Goal: Check status: Check status

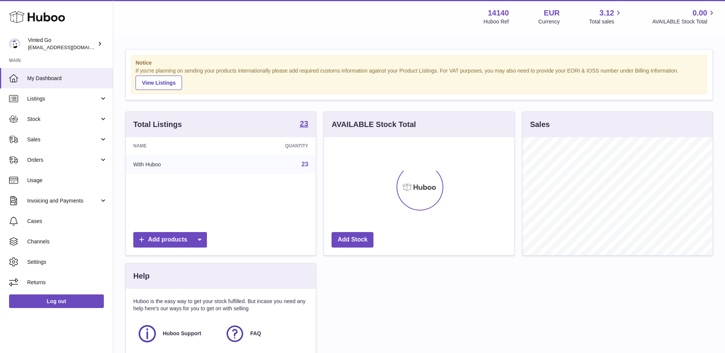
scroll to position [118, 190]
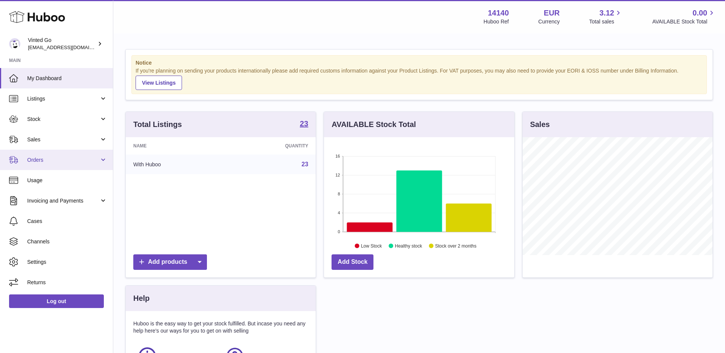
click at [50, 163] on span "Orders" at bounding box center [63, 159] width 72 height 7
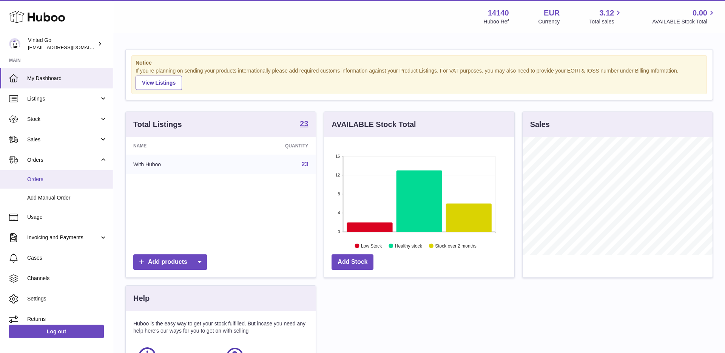
click at [53, 183] on link "Orders" at bounding box center [56, 179] width 113 height 18
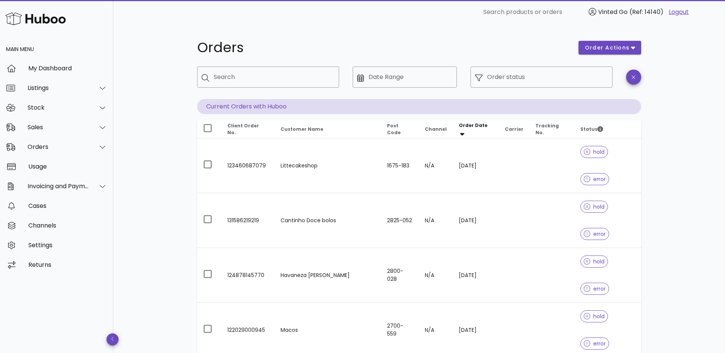
click at [523, 75] on input "Order status" at bounding box center [547, 77] width 121 height 12
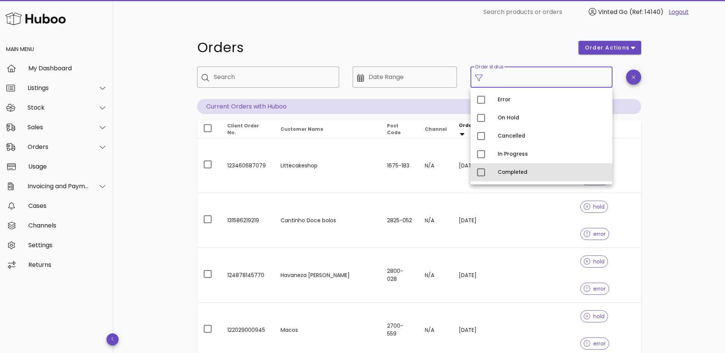
click at [497, 176] on div "Completed" at bounding box center [541, 172] width 142 height 18
type input "**********"
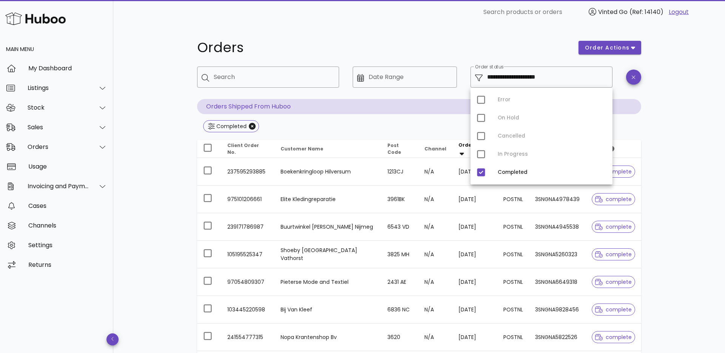
click at [367, 44] on h1 "Orders" at bounding box center [383, 48] width 372 height 14
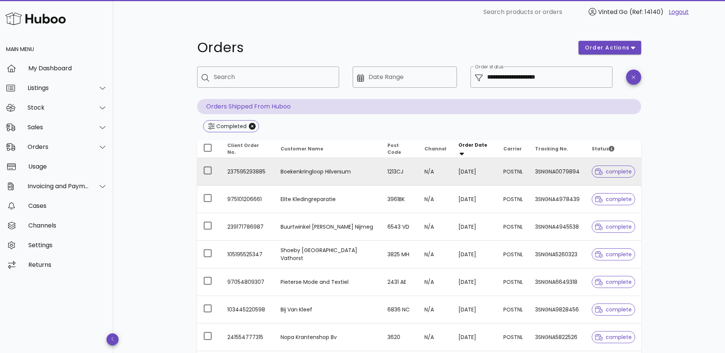
click at [251, 168] on td "237595293885" at bounding box center [247, 172] width 53 height 28
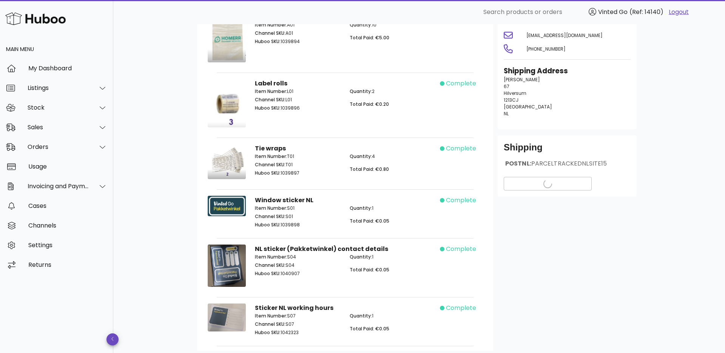
scroll to position [24, 0]
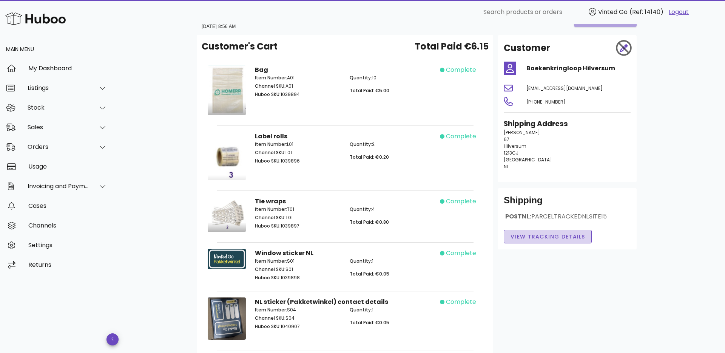
click at [554, 238] on span "View Tracking details" at bounding box center [547, 237] width 75 height 8
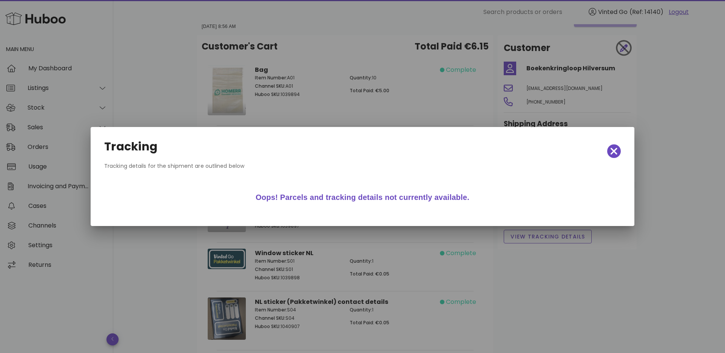
click at [610, 144] on div "Tracking" at bounding box center [362, 150] width 528 height 33
click at [610, 148] on icon "button" at bounding box center [613, 151] width 7 height 11
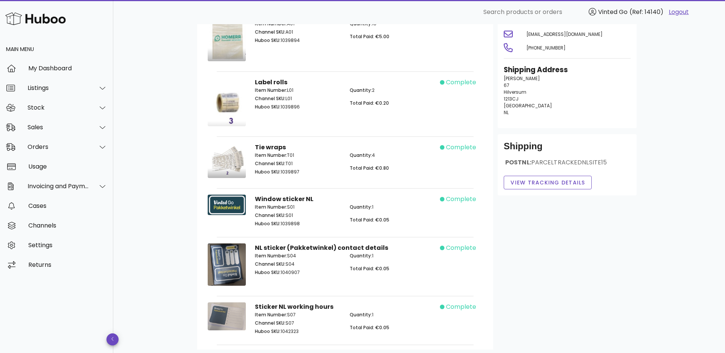
scroll to position [0, 0]
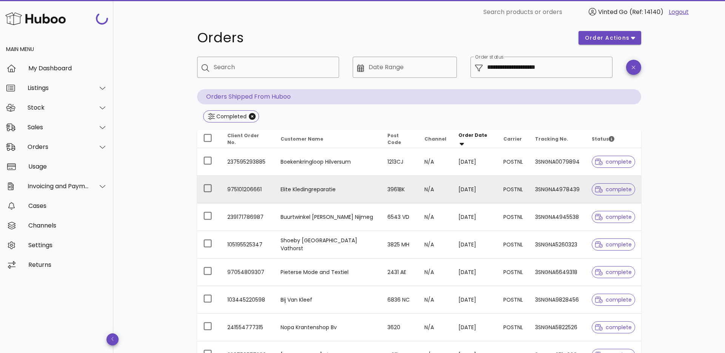
scroll to position [11, 0]
click at [595, 186] on icon at bounding box center [599, 188] width 8 height 7
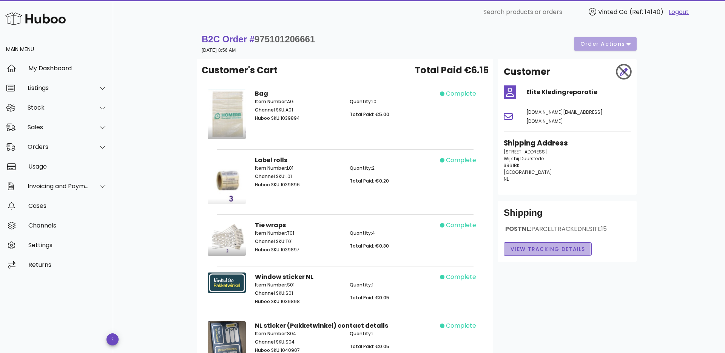
click at [528, 245] on button "View Tracking details" at bounding box center [548, 249] width 88 height 14
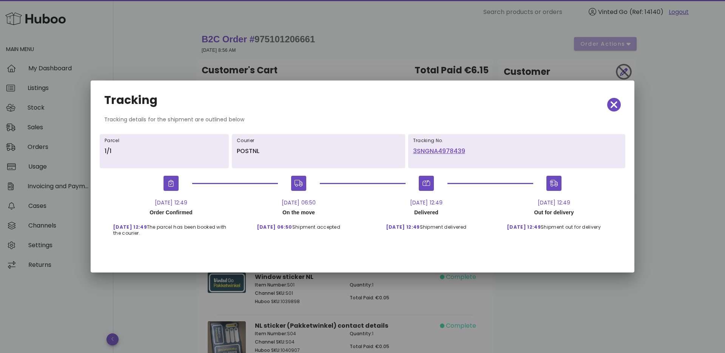
click at [435, 151] on link "3SNGNA4978439" at bounding box center [516, 150] width 207 height 9
click at [614, 100] on icon "button" at bounding box center [613, 104] width 7 height 11
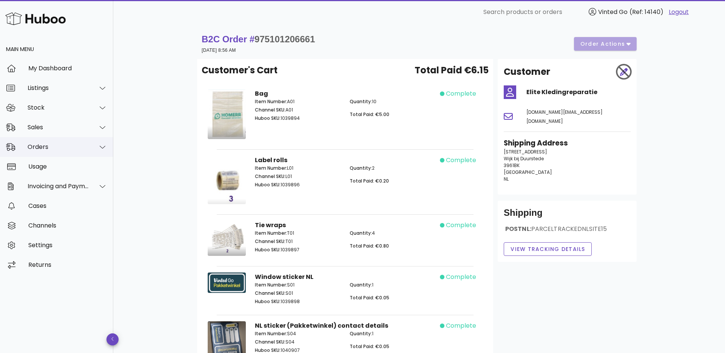
click at [42, 149] on div "Orders" at bounding box center [59, 146] width 62 height 7
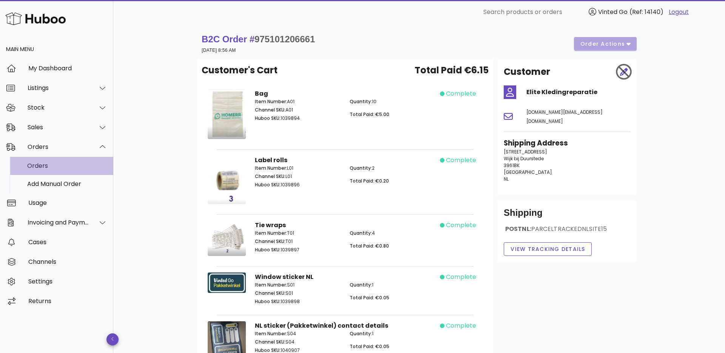
click at [63, 169] on div "Orders" at bounding box center [67, 165] width 80 height 7
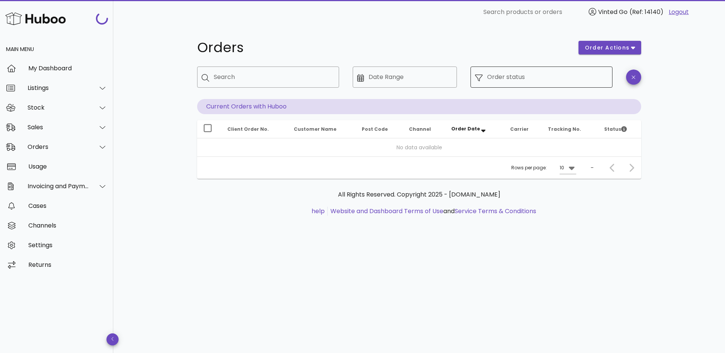
click at [549, 76] on input "Order status" at bounding box center [547, 77] width 121 height 12
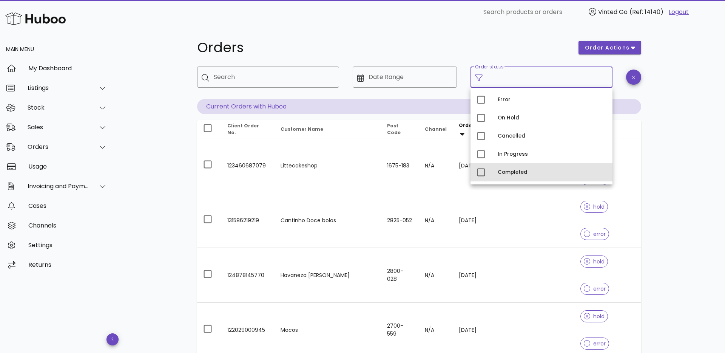
click at [510, 170] on div "Completed" at bounding box center [551, 172] width 109 height 6
type input "**********"
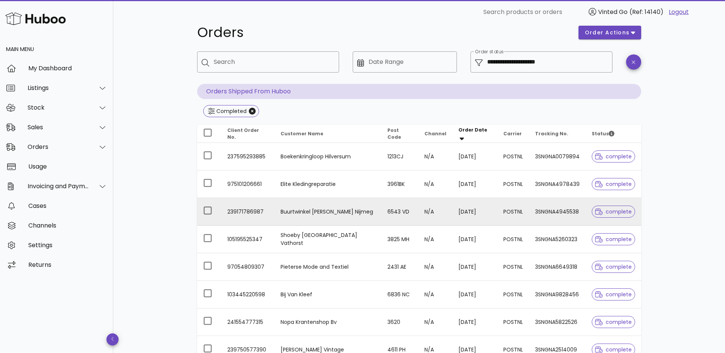
scroll to position [18, 0]
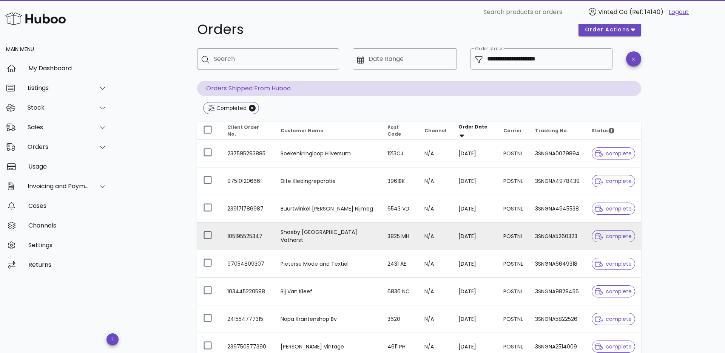
click at [601, 237] on div at bounding box center [600, 236] width 11 height 8
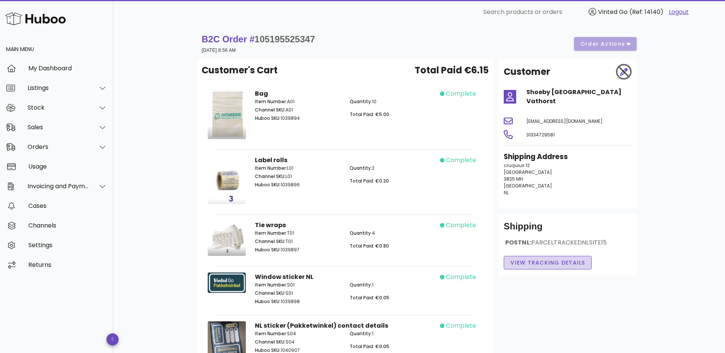
click at [544, 258] on button "View Tracking details" at bounding box center [548, 263] width 88 height 14
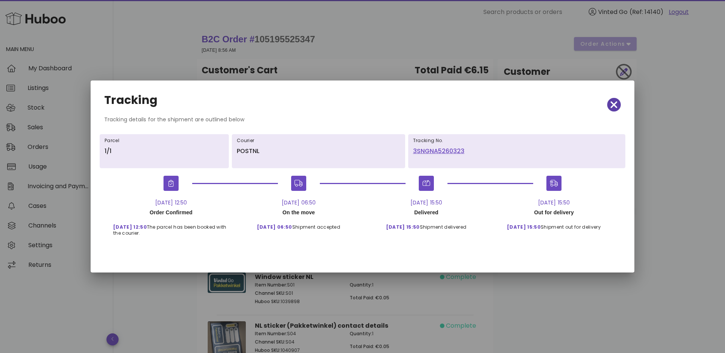
click at [615, 105] on icon "button" at bounding box center [613, 104] width 7 height 11
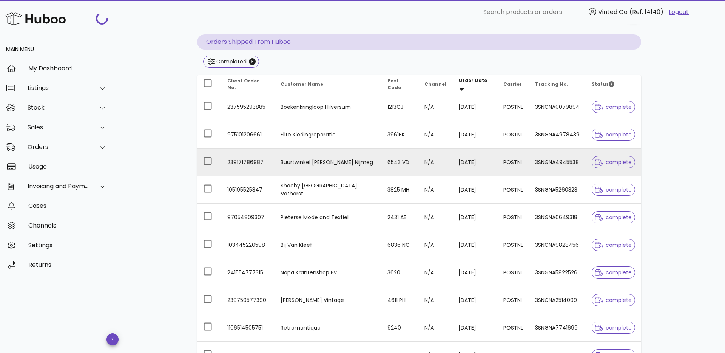
scroll to position [164, 0]
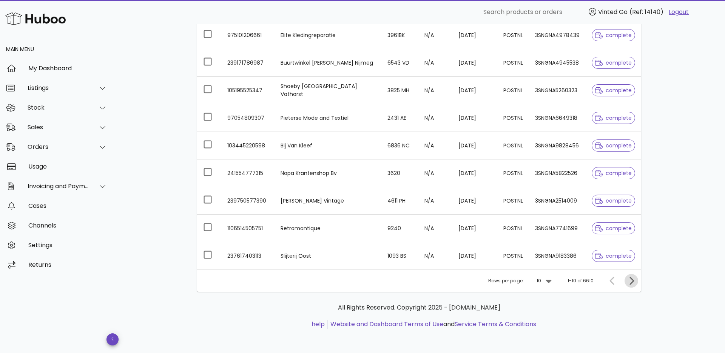
click at [634, 282] on icon "Next page" at bounding box center [631, 280] width 9 height 9
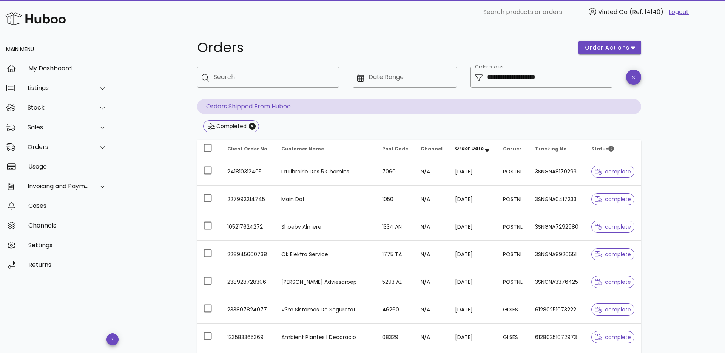
scroll to position [164, 0]
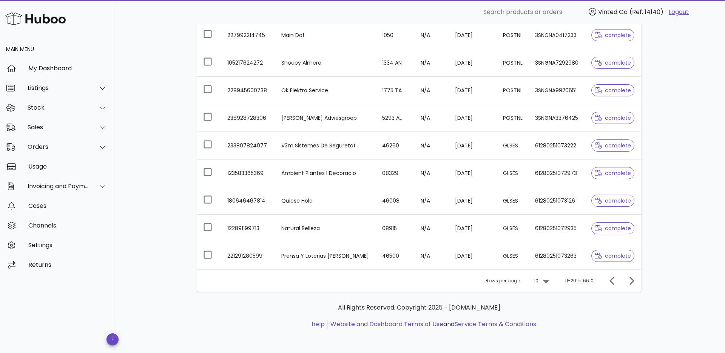
click at [531, 285] on div "Rows per page: 10" at bounding box center [517, 281] width 65 height 22
click at [539, 283] on div "10" at bounding box center [537, 280] width 6 height 12
click at [698, 154] on div "**********" at bounding box center [418, 106] width 611 height 492
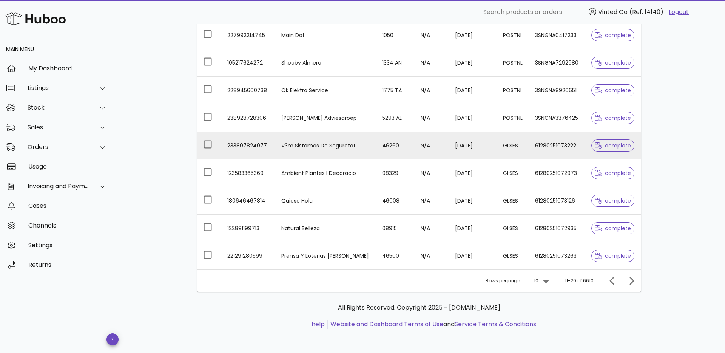
click at [511, 152] on td "GLSES" at bounding box center [513, 146] width 32 height 28
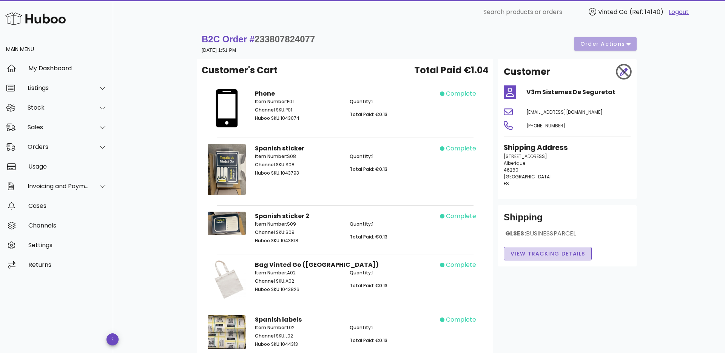
click at [534, 255] on span "View Tracking details" at bounding box center [547, 254] width 75 height 8
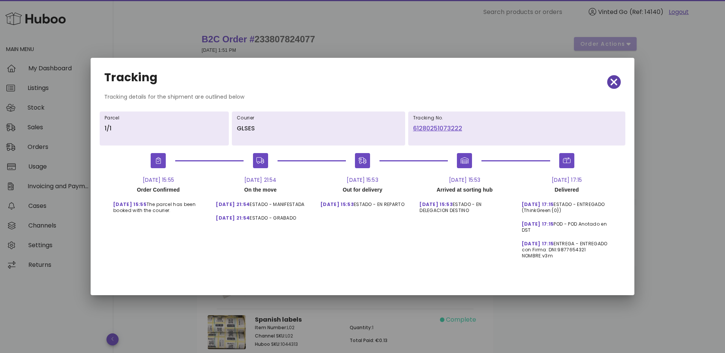
click at [614, 83] on icon "button" at bounding box center [613, 82] width 7 height 11
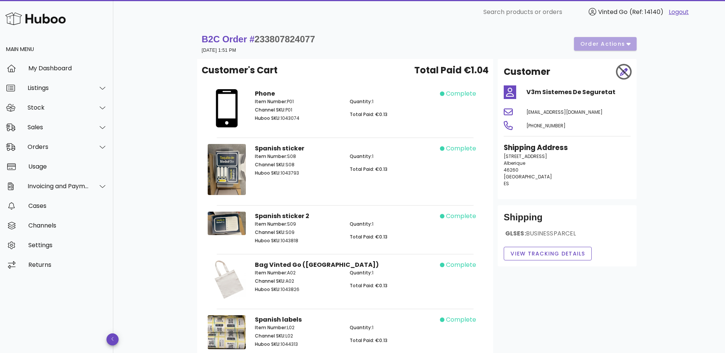
scroll to position [164, 0]
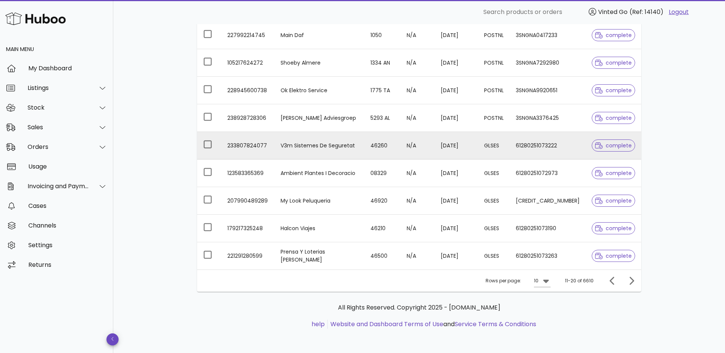
click at [600, 146] on div at bounding box center [600, 146] width 11 height 8
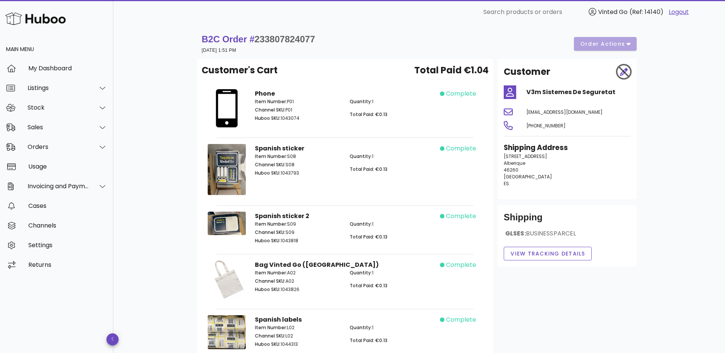
click at [539, 262] on div "Shipping GLSES: BUSINESSPARCEL View Tracking details" at bounding box center [566, 235] width 139 height 61
click at [540, 257] on button "View Tracking details" at bounding box center [548, 253] width 88 height 14
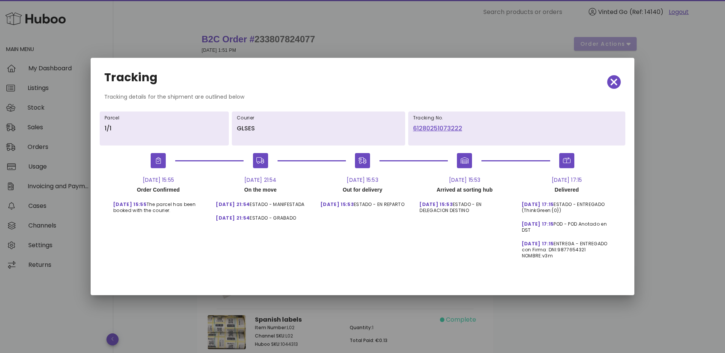
copy link "61280251073222"
click at [611, 81] on icon "button" at bounding box center [613, 82] width 7 height 11
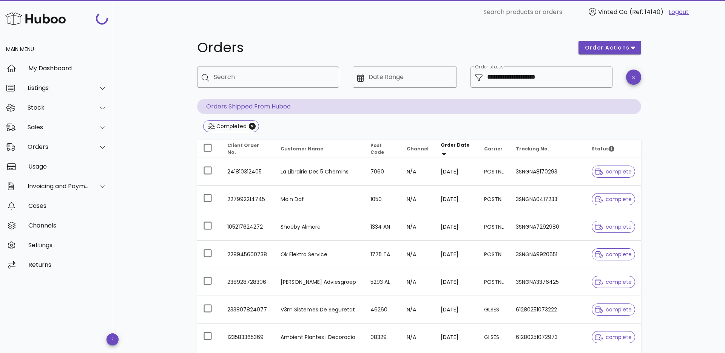
scroll to position [164, 0]
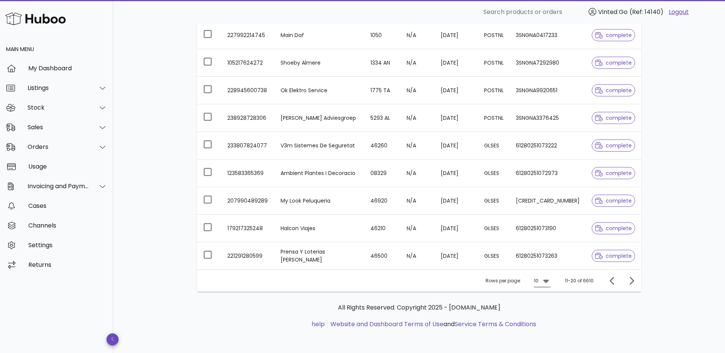
click at [548, 284] on icon at bounding box center [545, 280] width 9 height 9
click at [542, 326] on div "50" at bounding box center [545, 322] width 8 height 7
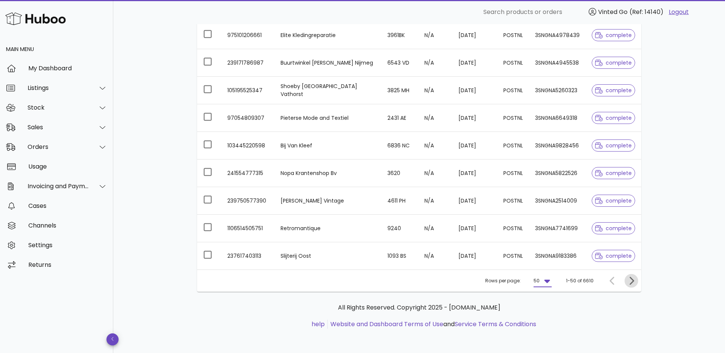
click at [628, 282] on icon "Next page" at bounding box center [631, 280] width 9 height 9
click at [628, 283] on icon "Next page" at bounding box center [631, 280] width 9 height 9
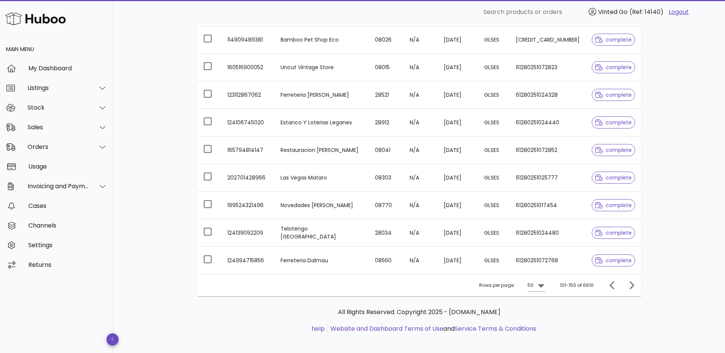
scroll to position [1266, 0]
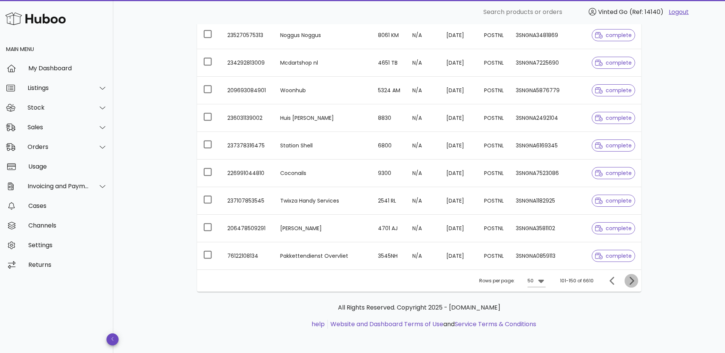
click at [637, 279] on span "Next page" at bounding box center [631, 280] width 14 height 9
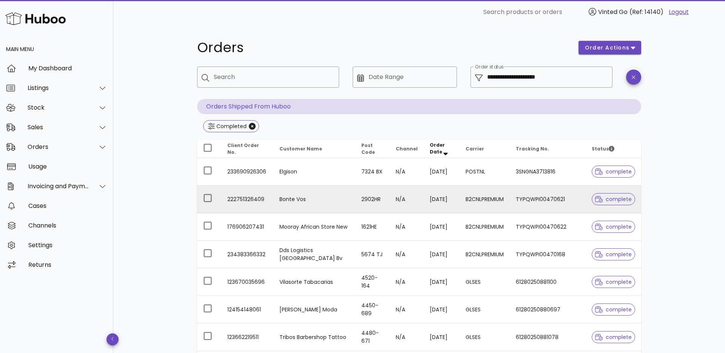
click at [606, 200] on span "complete" at bounding box center [613, 198] width 37 height 5
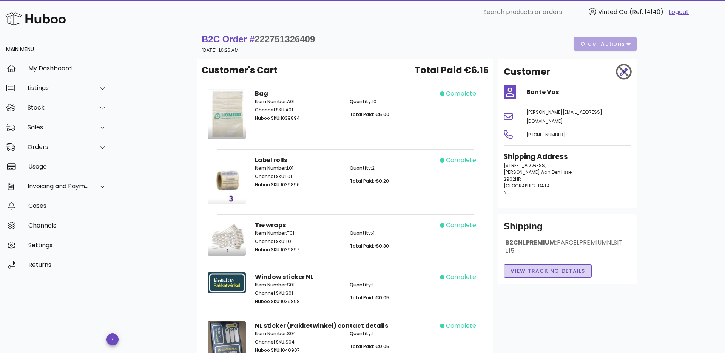
click at [544, 267] on span "View Tracking details" at bounding box center [547, 271] width 75 height 8
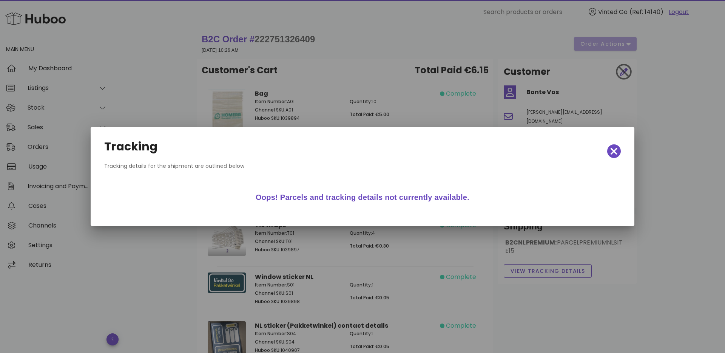
click at [628, 148] on div "Tracking Tracking details for the shipment are outlined below Oops! Parcels and…" at bounding box center [363, 176] width 544 height 99
click at [622, 146] on div "Tracking" at bounding box center [362, 150] width 528 height 33
click at [616, 150] on icon "button" at bounding box center [613, 151] width 7 height 11
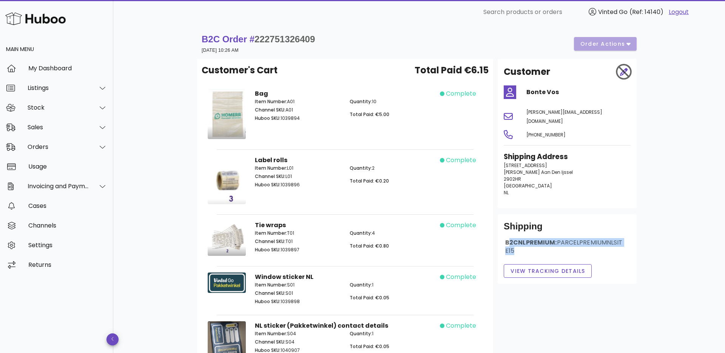
drag, startPoint x: 579, startPoint y: 243, endPoint x: 496, endPoint y: 229, distance: 84.6
click at [496, 229] on div "Customer Bonte Vos l.vos@bontevos.nl +31 10 450 3511 Shipping Address Slotplein…" at bounding box center [567, 243] width 148 height 368
click at [497, 223] on div "Shipping B2CNLPREMIUM: PARCELPREMIUMNLSITE15 View Tracking details" at bounding box center [566, 248] width 139 height 69
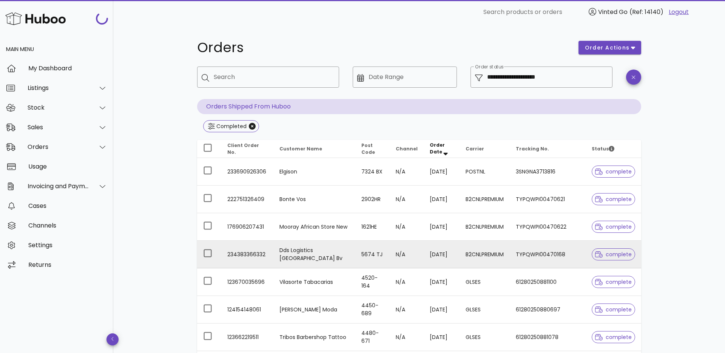
click at [604, 257] on div at bounding box center [600, 254] width 11 height 8
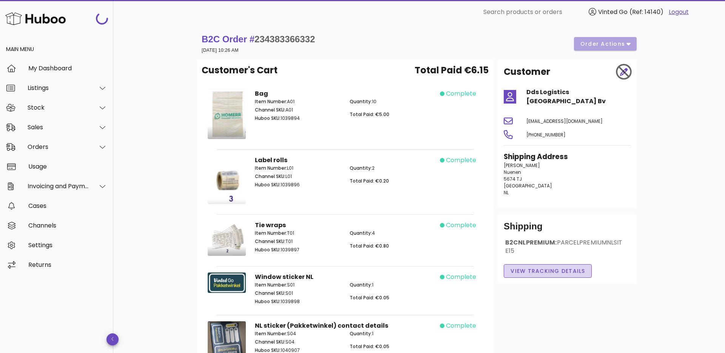
click at [548, 264] on button "View Tracking details" at bounding box center [548, 271] width 88 height 14
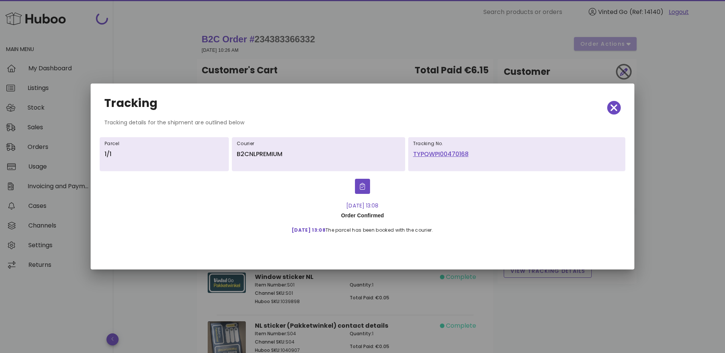
click at [433, 154] on link "TYPQWPI00470168" at bounding box center [516, 153] width 207 height 9
click at [618, 100] on div "Tracking" at bounding box center [362, 107] width 528 height 33
click at [615, 107] on icon "button" at bounding box center [613, 107] width 7 height 7
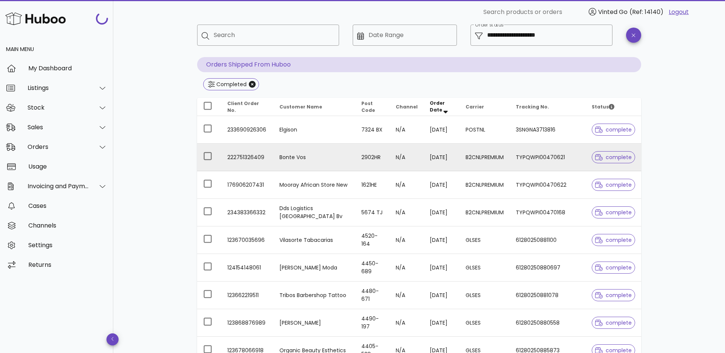
scroll to position [43, 0]
click at [610, 158] on span "complete" at bounding box center [613, 155] width 37 height 5
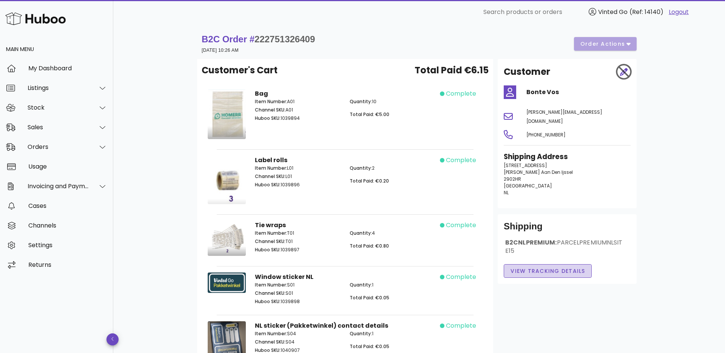
click at [539, 267] on span "View Tracking details" at bounding box center [547, 271] width 75 height 8
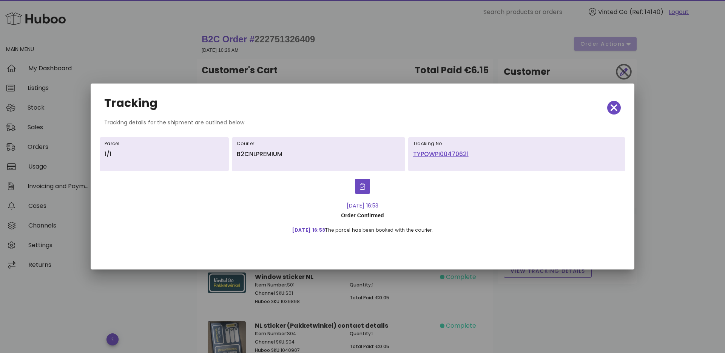
click at [455, 277] on div at bounding box center [362, 176] width 725 height 353
click at [615, 107] on icon "button" at bounding box center [613, 107] width 7 height 7
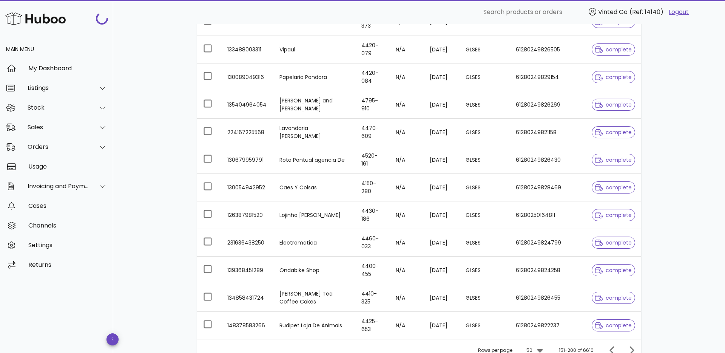
scroll to position [1266, 0]
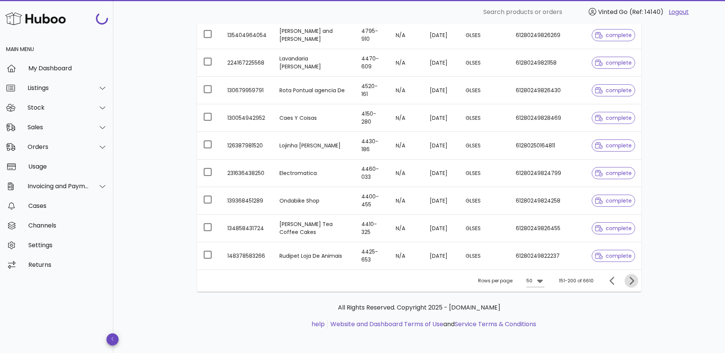
click at [629, 281] on icon "Next page" at bounding box center [631, 280] width 9 height 9
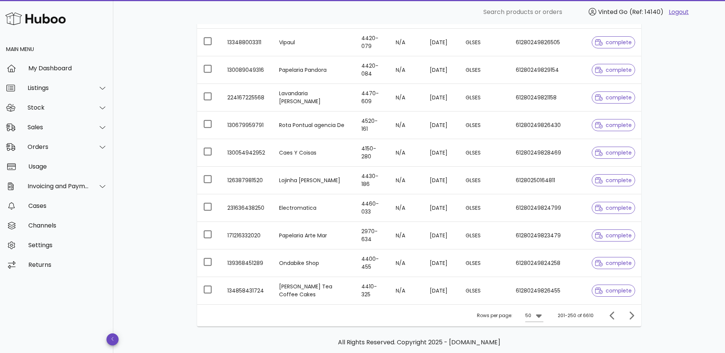
scroll to position [1266, 0]
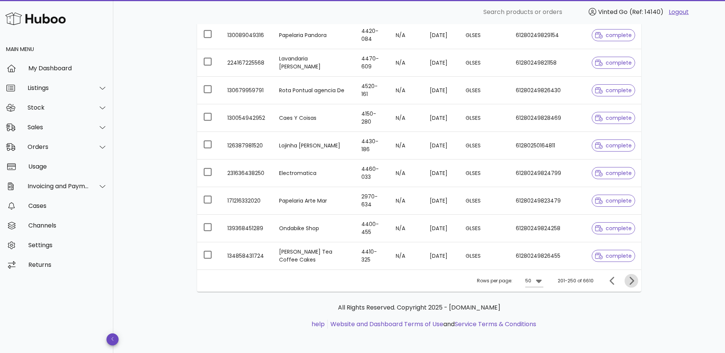
click at [630, 280] on icon "Next page" at bounding box center [631, 280] width 9 height 9
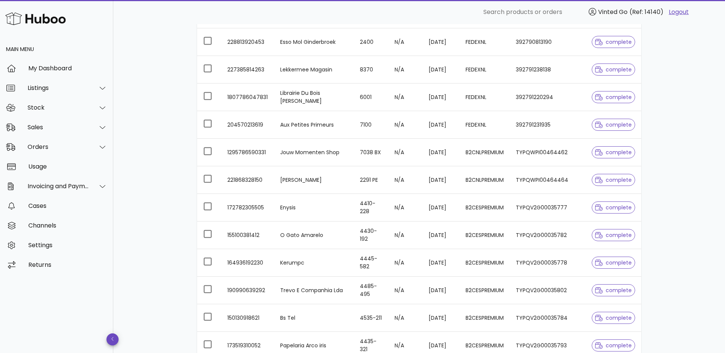
scroll to position [849, 0]
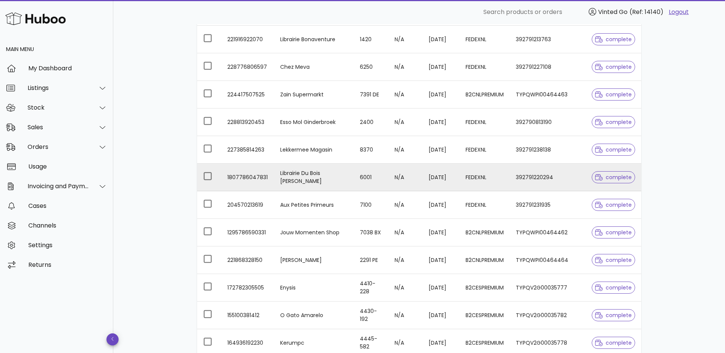
click at [510, 180] on td "FEDEXNL" at bounding box center [484, 177] width 50 height 28
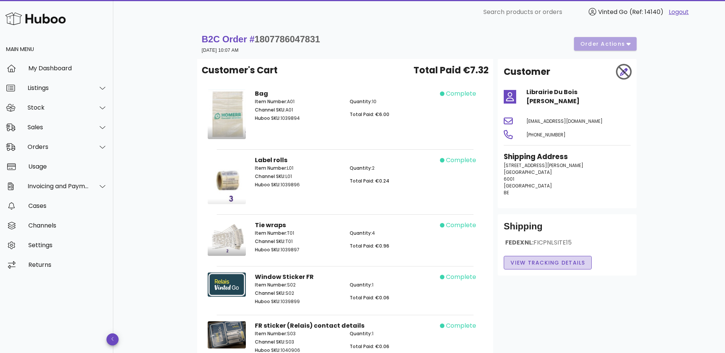
click at [554, 259] on span "View Tracking details" at bounding box center [547, 263] width 75 height 8
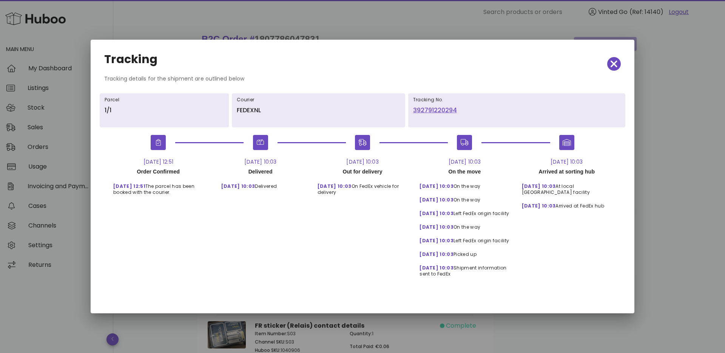
click at [428, 111] on link "392791220294" at bounding box center [516, 110] width 207 height 9
drag, startPoint x: 613, startPoint y: 47, endPoint x: 613, endPoint y: 52, distance: 5.3
click at [613, 48] on div "Tracking" at bounding box center [362, 63] width 528 height 33
click at [613, 62] on icon "button" at bounding box center [613, 64] width 7 height 11
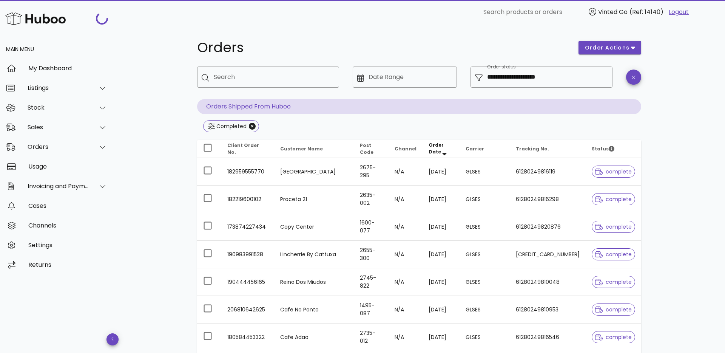
scroll to position [849, 0]
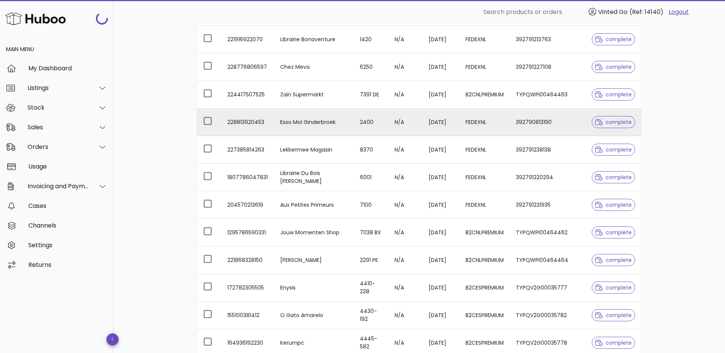
click at [610, 125] on span "complete" at bounding box center [613, 121] width 37 height 5
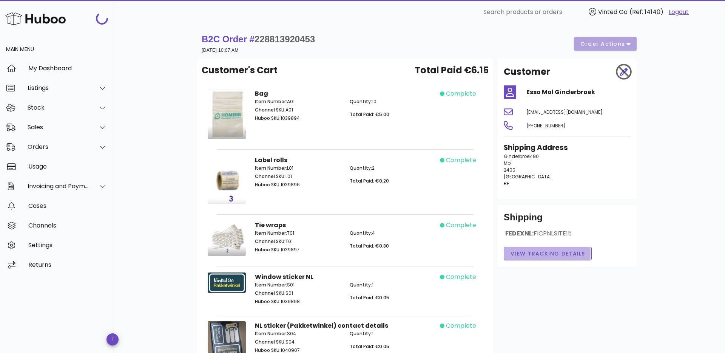
click at [535, 252] on span "View Tracking details" at bounding box center [547, 254] width 75 height 8
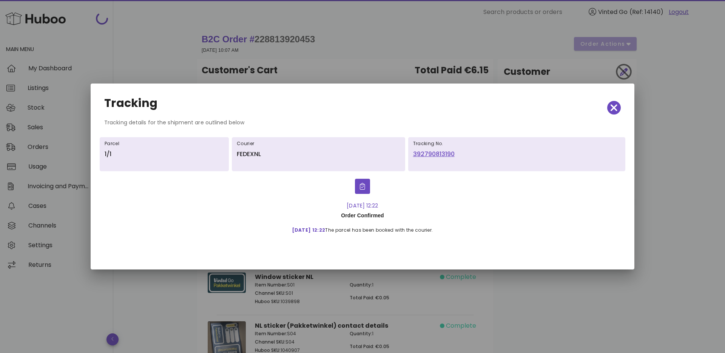
click at [523, 70] on div at bounding box center [362, 176] width 725 height 353
click at [616, 108] on icon "button" at bounding box center [613, 107] width 7 height 11
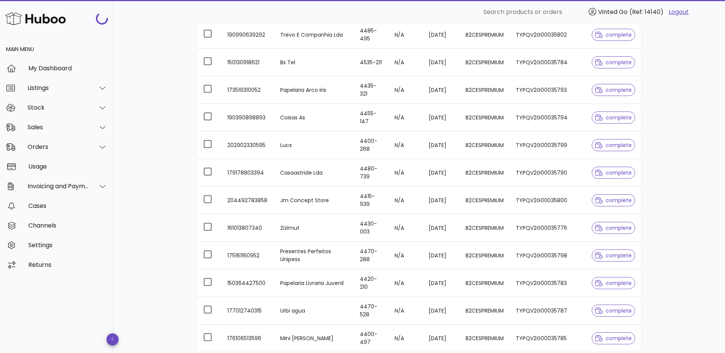
scroll to position [1266, 0]
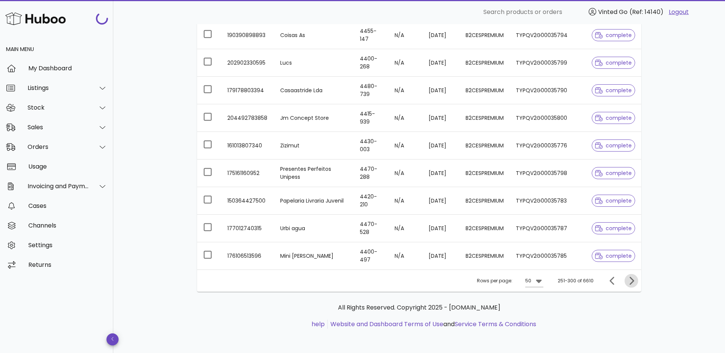
click at [630, 284] on icon "Next page" at bounding box center [631, 280] width 5 height 8
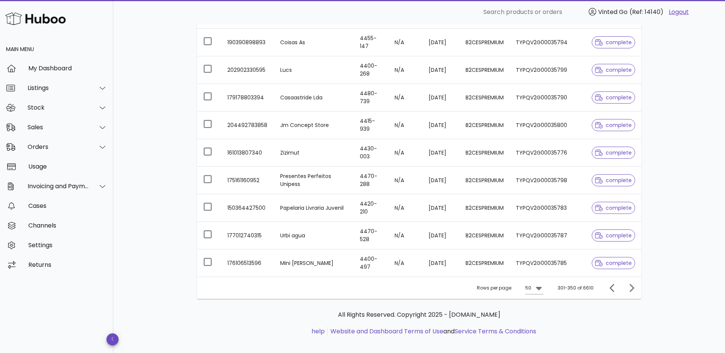
scroll to position [1266, 0]
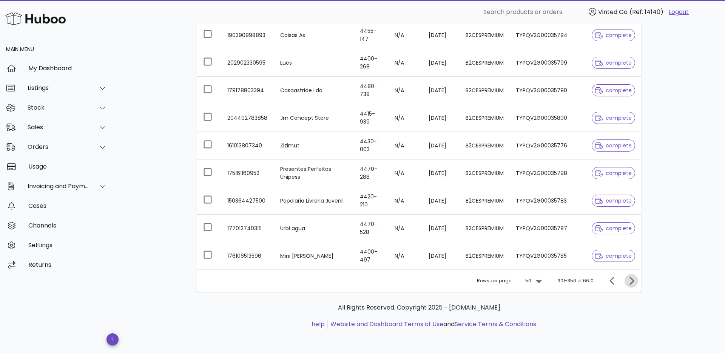
click at [632, 283] on icon "Next page" at bounding box center [631, 280] width 5 height 8
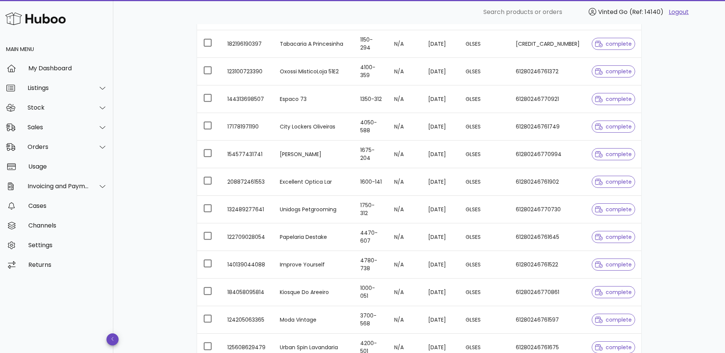
scroll to position [1266, 0]
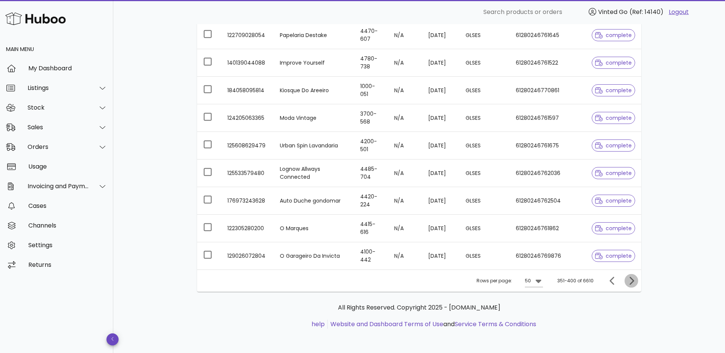
click at [629, 282] on icon "Next page" at bounding box center [631, 280] width 9 height 9
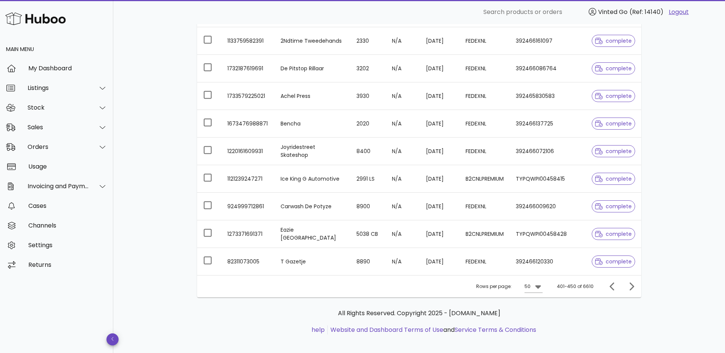
scroll to position [1266, 0]
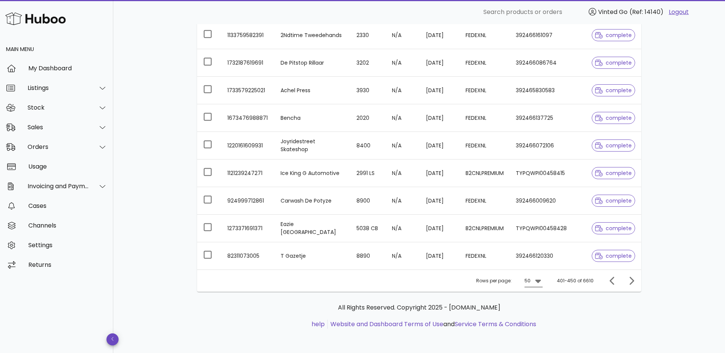
click at [536, 284] on icon at bounding box center [537, 280] width 9 height 9
click at [579, 317] on div "All Rights Reserved. Copyright 2025 - huboo.co.uk help Website and Dashboard Te…" at bounding box center [419, 316] width 432 height 26
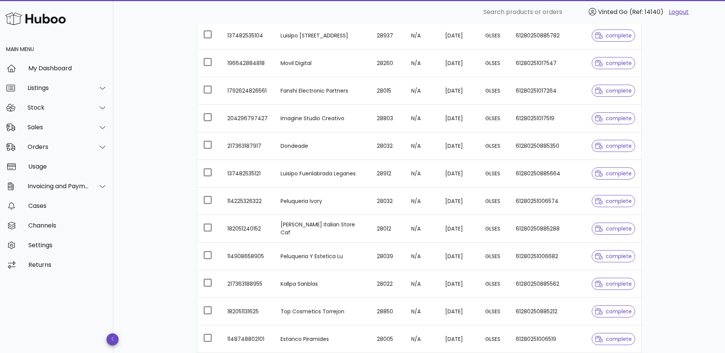
scroll to position [1266, 0]
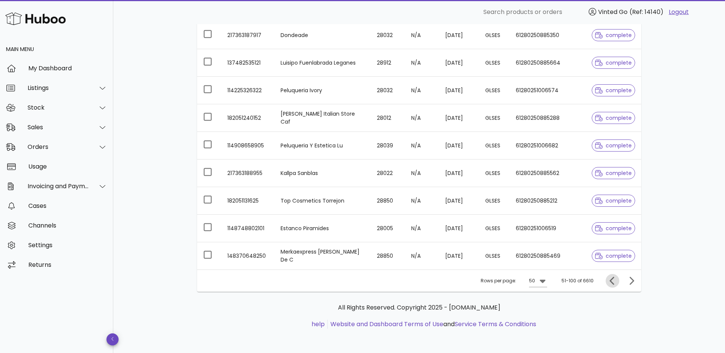
click at [610, 281] on icon "Previous page" at bounding box center [612, 280] width 5 height 8
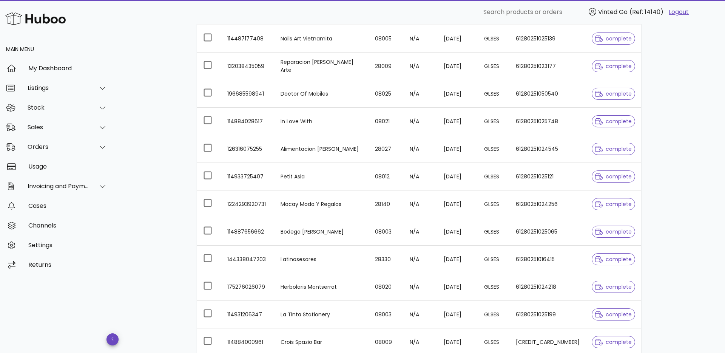
scroll to position [1021, 0]
